Goal: Information Seeking & Learning: Understand process/instructions

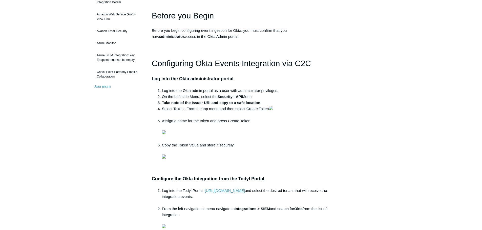
scroll to position [126, 0]
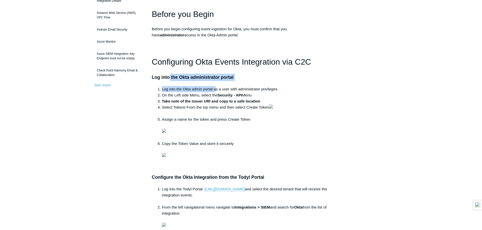
drag, startPoint x: 169, startPoint y: 72, endPoint x: 222, endPoint y: 95, distance: 58.2
click at [221, 95] on div "Sections Before you Begin Configuring Okta Events Integration via C2C Migrating…" at bounding box center [241, 177] width 178 height 444
click at [222, 95] on strong "Security - API" at bounding box center [229, 95] width 25 height 4
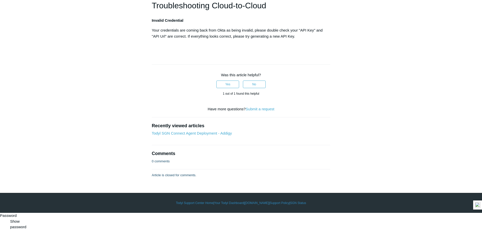
scroll to position [745, 0]
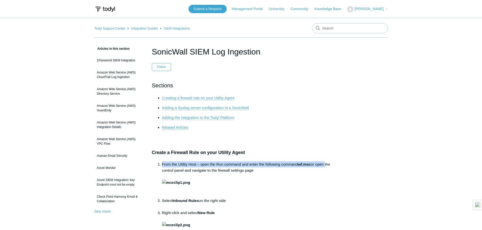
drag, startPoint x: 161, startPoint y: 163, endPoint x: 333, endPoint y: 159, distance: 172.9
click at [319, 165] on li "From the Utility Host – open the Run command and enter the following command wf…" at bounding box center [246, 180] width 168 height 36
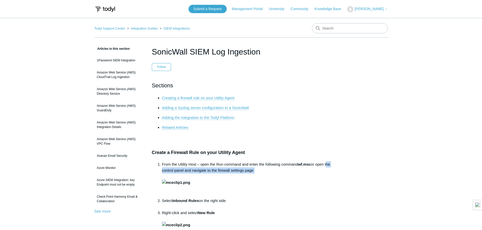
drag, startPoint x: 157, startPoint y: 169, endPoint x: 269, endPoint y: 178, distance: 113.1
click at [238, 172] on li "From the Utility Host – open the Run command and enter the following command wf…" at bounding box center [246, 180] width 168 height 36
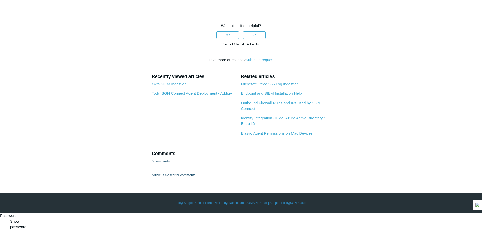
scroll to position [2123, 0]
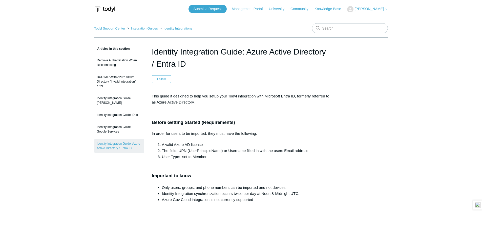
click at [214, 57] on h1 "Identity Integration Guide: Azure Active Directory / Entra ID" at bounding box center [241, 58] width 178 height 24
click at [254, 58] on h1 "Identity Integration Guide: Azure Active Directory / Entra ID" at bounding box center [241, 58] width 178 height 24
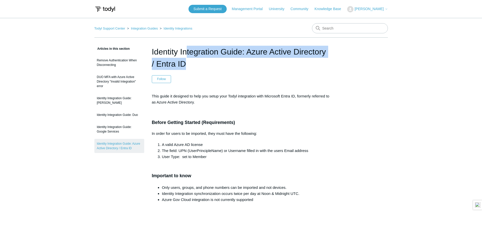
click at [254, 58] on h1 "Identity Integration Guide: Azure Active Directory / Entra ID" at bounding box center [241, 58] width 178 height 24
click at [211, 59] on h1 "Identity Integration Guide: Azure Active Directory / Entra ID" at bounding box center [241, 58] width 178 height 24
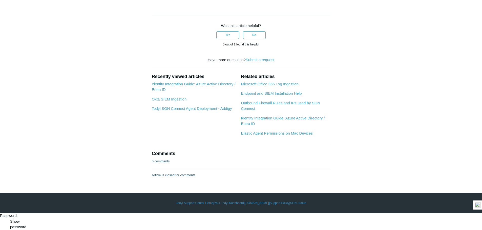
scroll to position [1845, 0]
drag, startPoint x: 235, startPoint y: 92, endPoint x: 330, endPoint y: 92, distance: 95.0
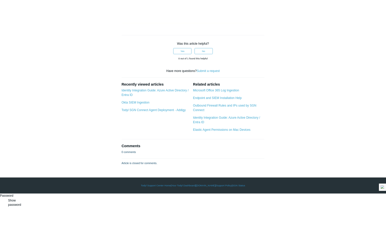
scroll to position [1744, 0]
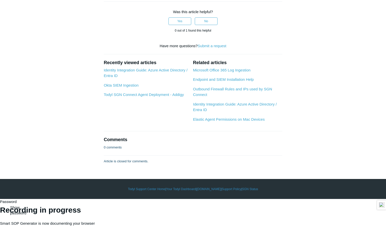
click at [241, 204] on div "Recording in progress Smart SOP Generator is now documenting your browser" at bounding box center [193, 215] width 386 height 22
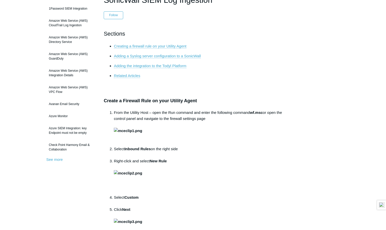
scroll to position [0, 0]
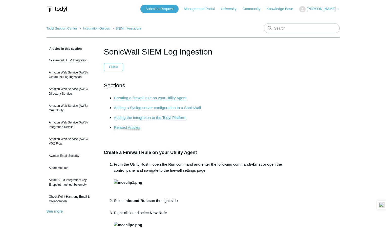
click at [131, 99] on link "Creating a firewall rule on your Utility Agent" at bounding box center [150, 98] width 73 height 5
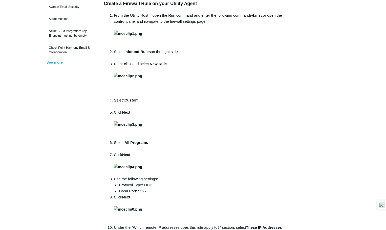
click at [53, 63] on link "See more" at bounding box center [54, 62] width 16 height 4
